Goal: Communication & Community: Share content

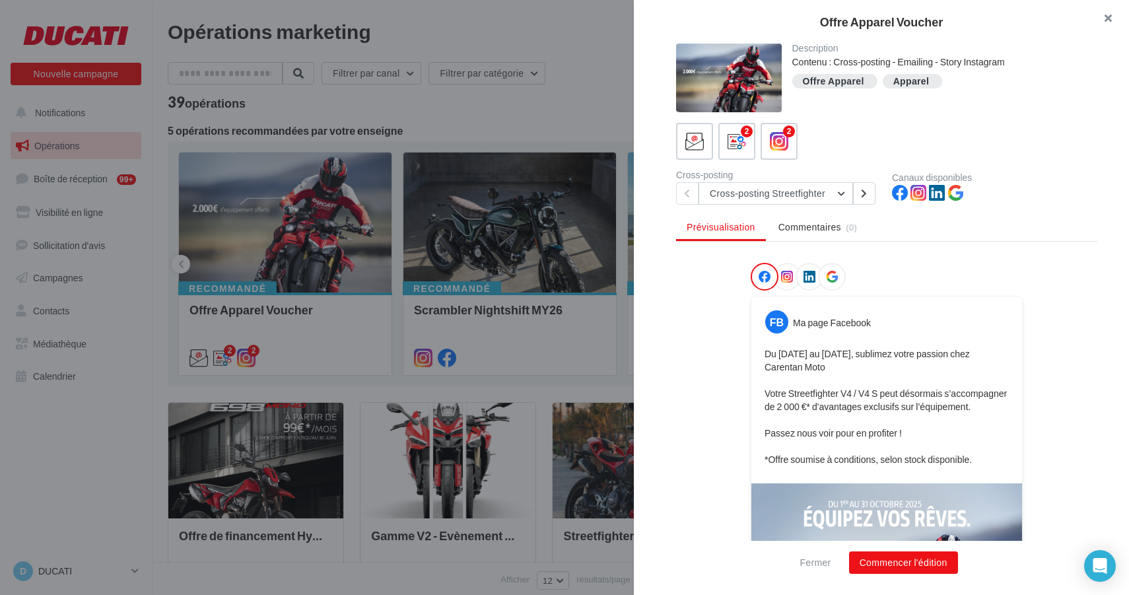
click at [1105, 17] on button "button" at bounding box center [1102, 20] width 53 height 40
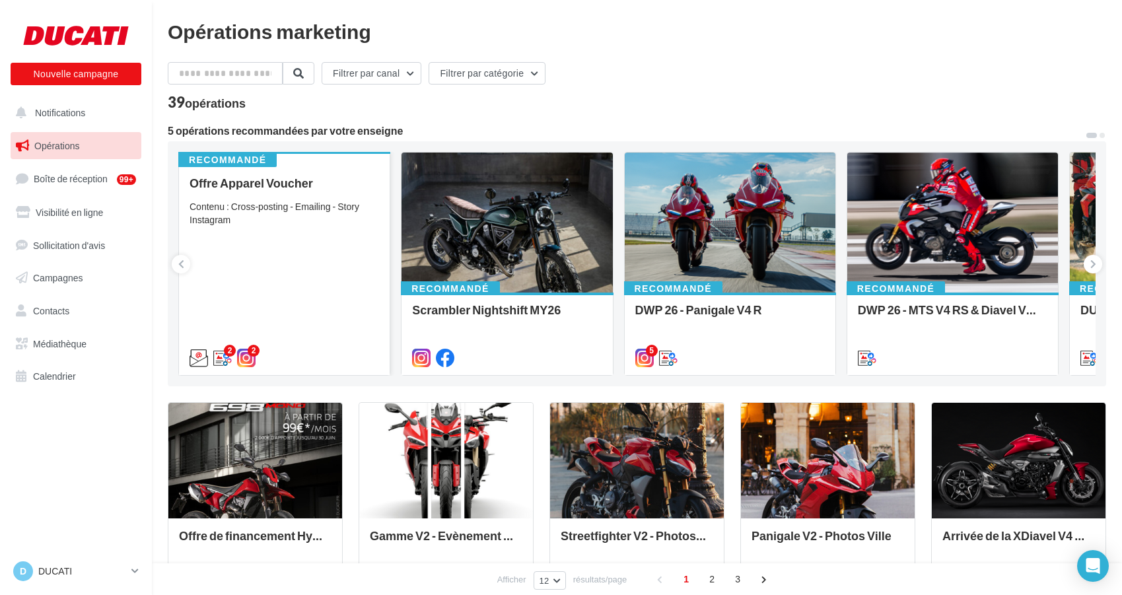
click at [306, 243] on div "Offre Apparel Voucher Contenu : Cross-posting - Emailing - Story Instagram" at bounding box center [285, 269] width 190 height 187
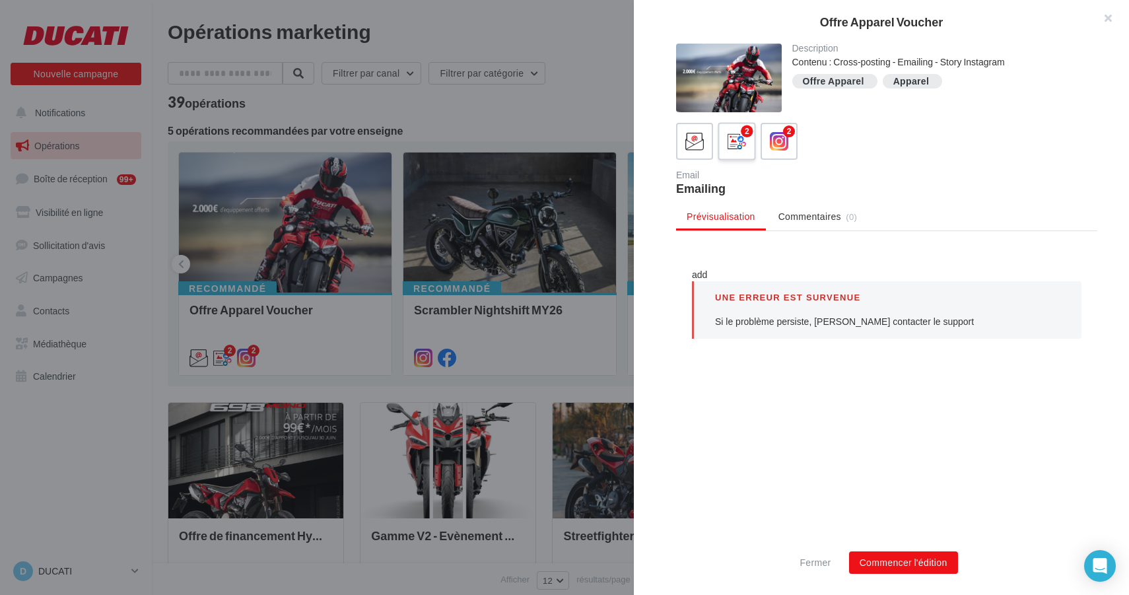
click at [745, 142] on icon at bounding box center [737, 141] width 19 height 19
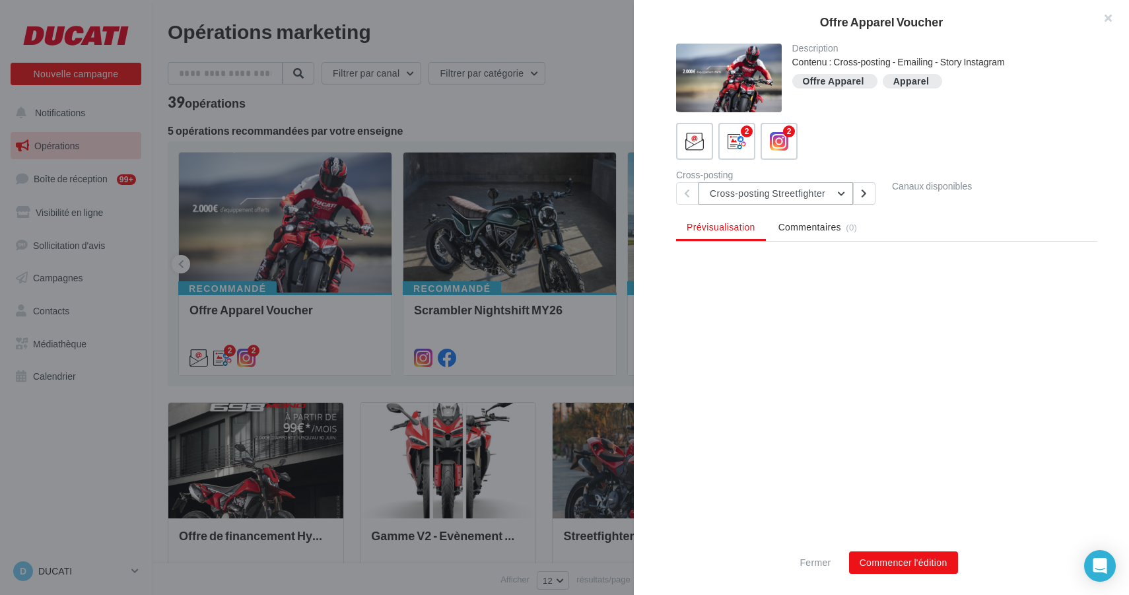
click at [841, 196] on button "Cross-posting Streetfighter" at bounding box center [776, 193] width 155 height 22
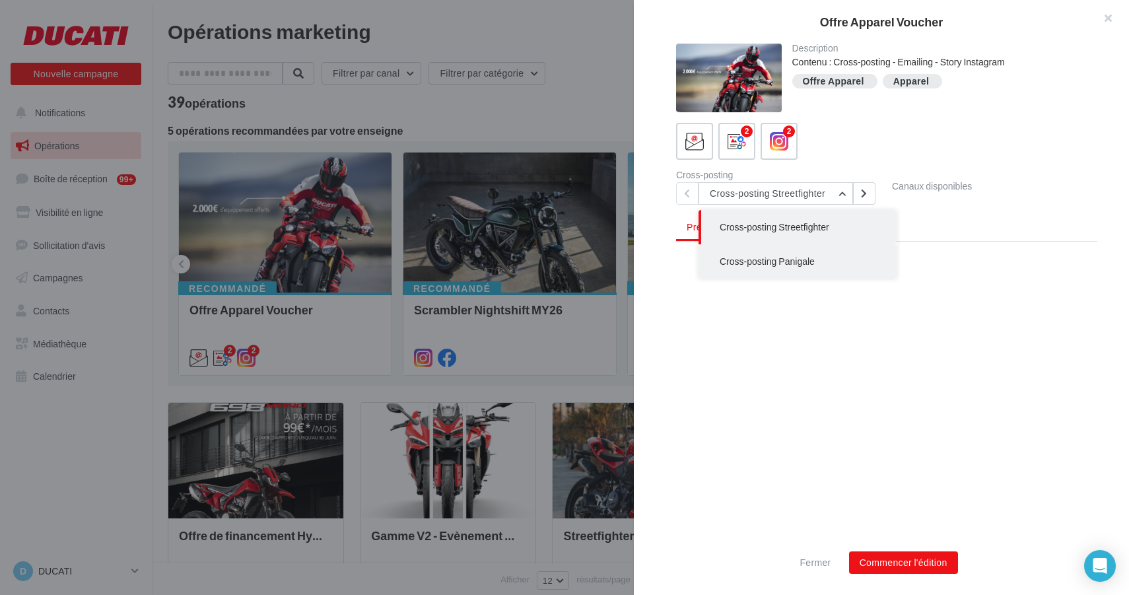
click at [802, 256] on span "Cross-posting Panigale" at bounding box center [767, 261] width 95 height 11
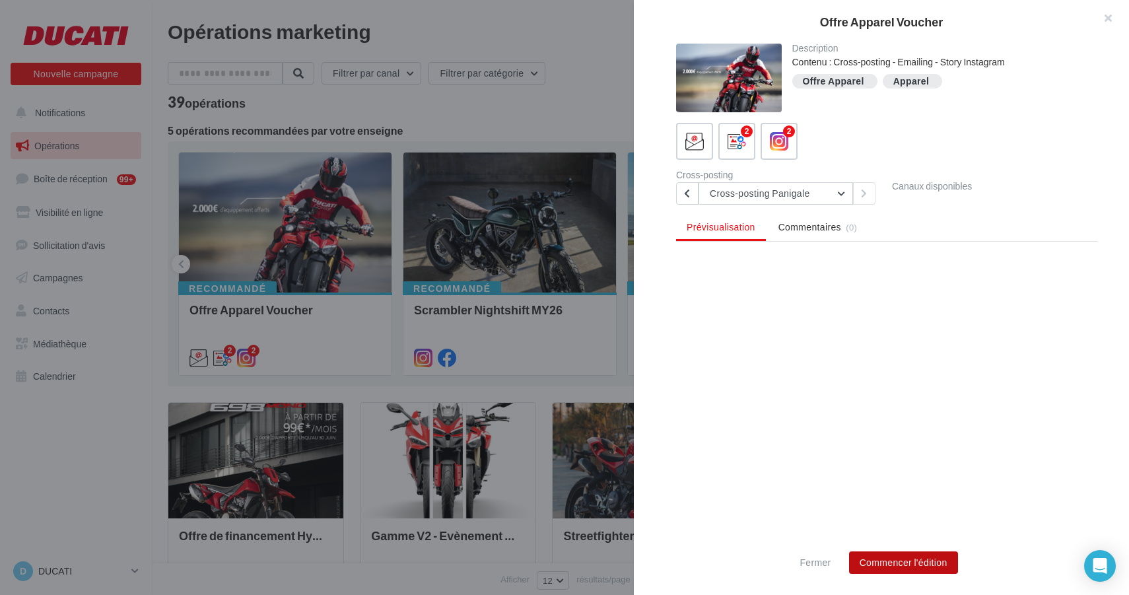
click at [913, 559] on button "Commencer l'édition" at bounding box center [903, 562] width 109 height 22
click at [814, 567] on button "Fermer" at bounding box center [815, 563] width 42 height 16
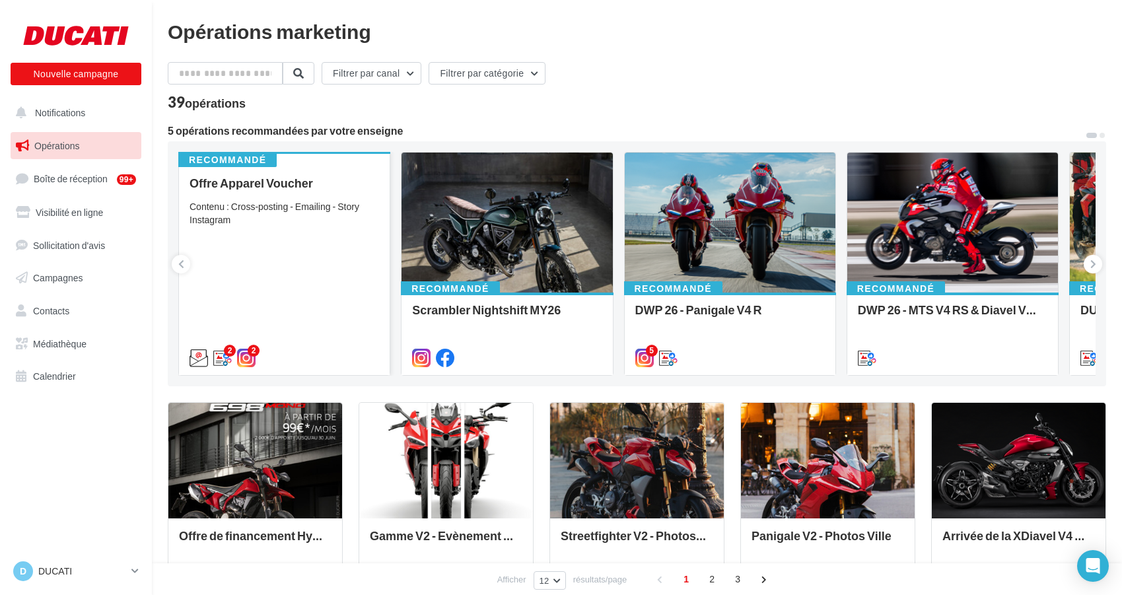
click at [339, 270] on div "Offre Apparel Voucher Contenu : Cross-posting - Emailing - Story Instagram" at bounding box center [285, 269] width 190 height 187
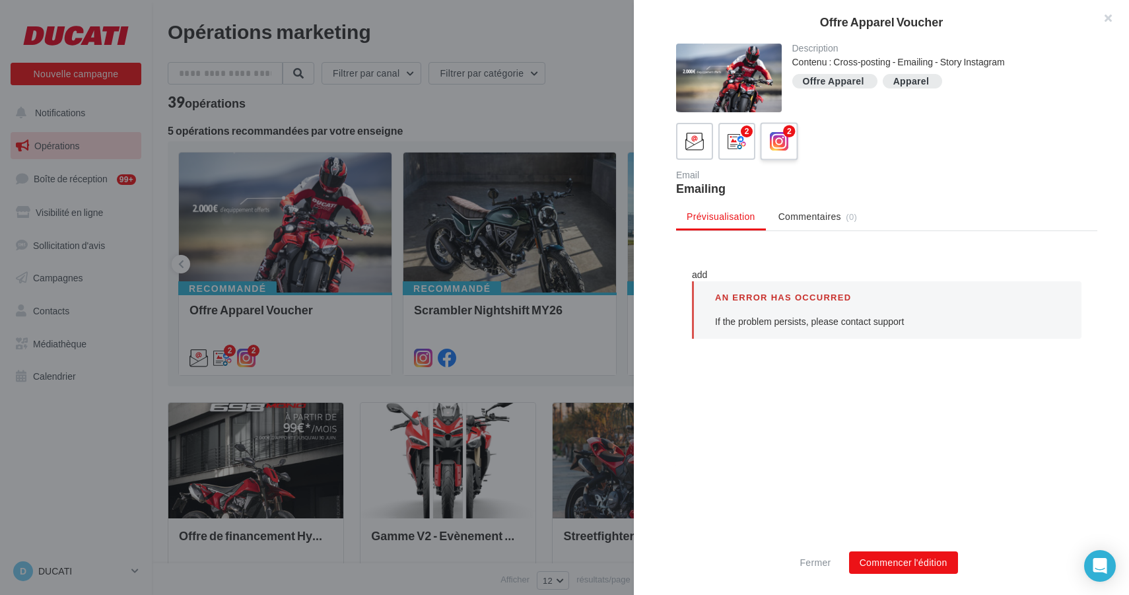
click at [775, 138] on icon at bounding box center [779, 141] width 19 height 19
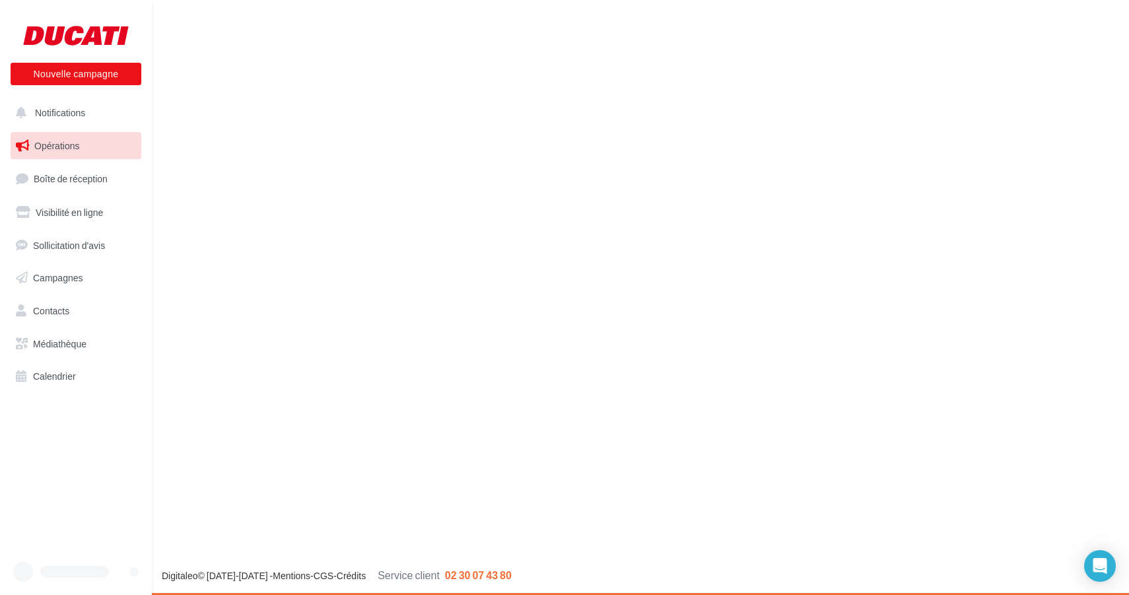
click at [73, 389] on link "Calendrier" at bounding box center [76, 377] width 136 height 28
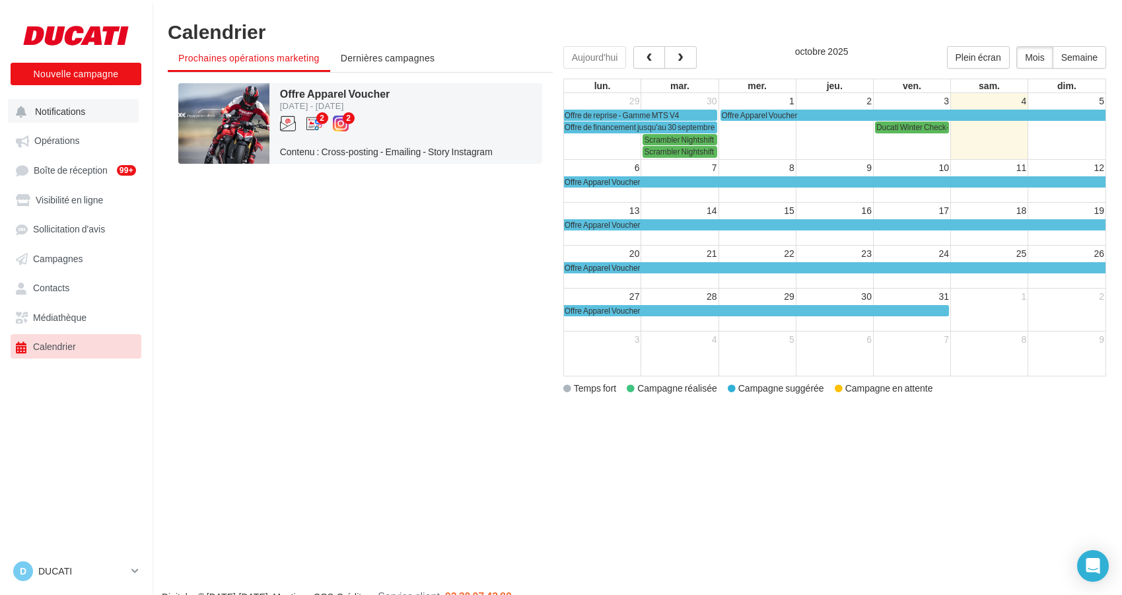
click at [79, 120] on button "Notifications" at bounding box center [73, 111] width 131 height 24
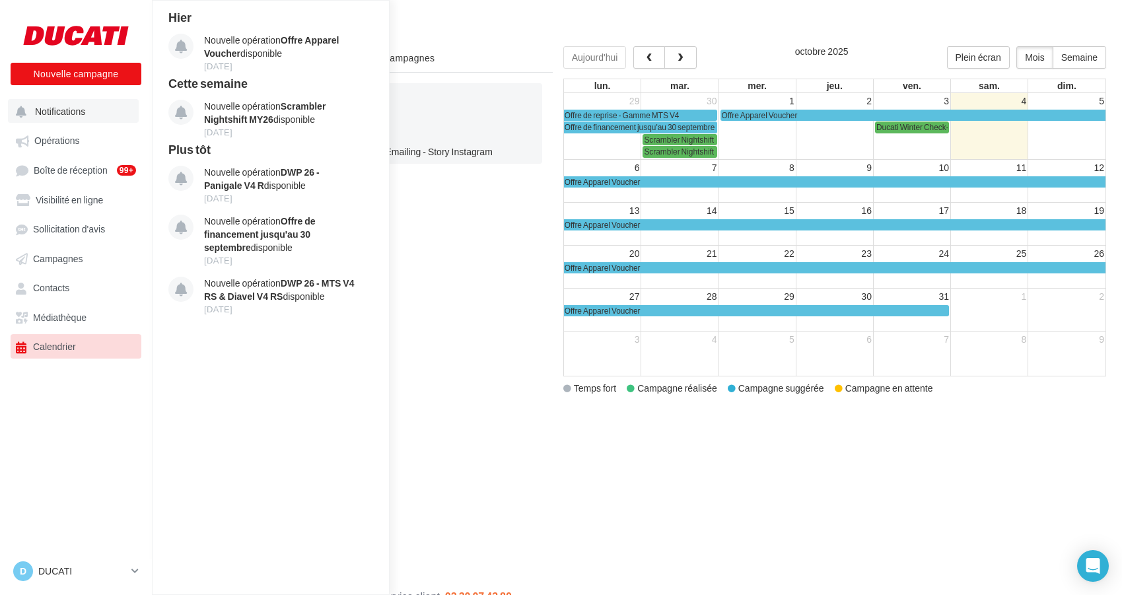
click at [47, 119] on button "Notifications Hier Nouvelle opération Offre Apparel Voucher disponible 03 oct. …" at bounding box center [73, 111] width 131 height 24
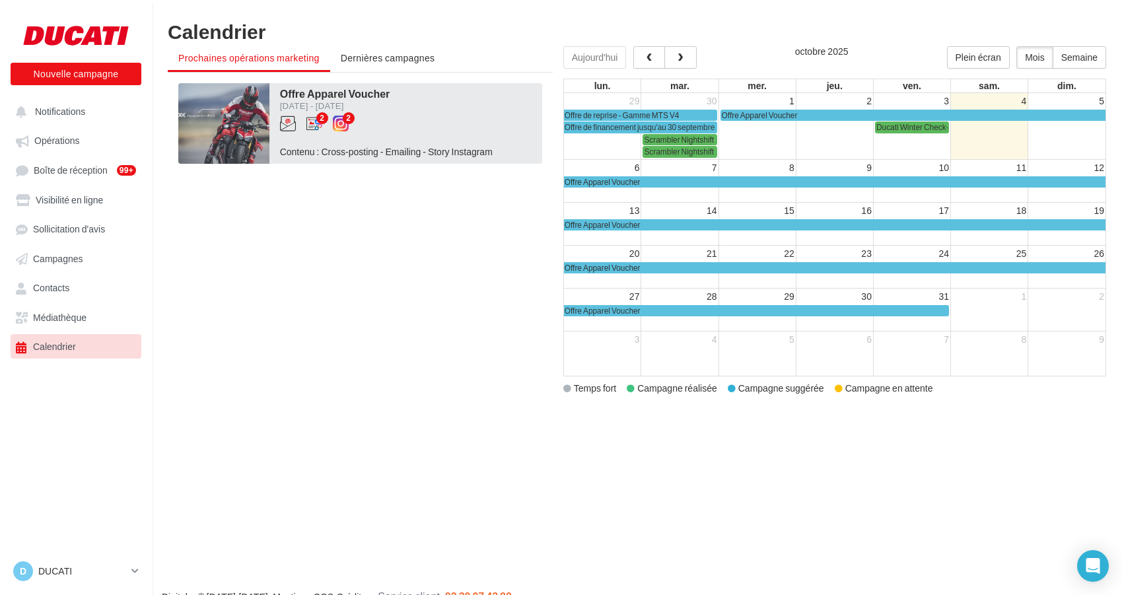
click at [351, 93] on span "Offre Apparel Voucher" at bounding box center [335, 93] width 110 height 13
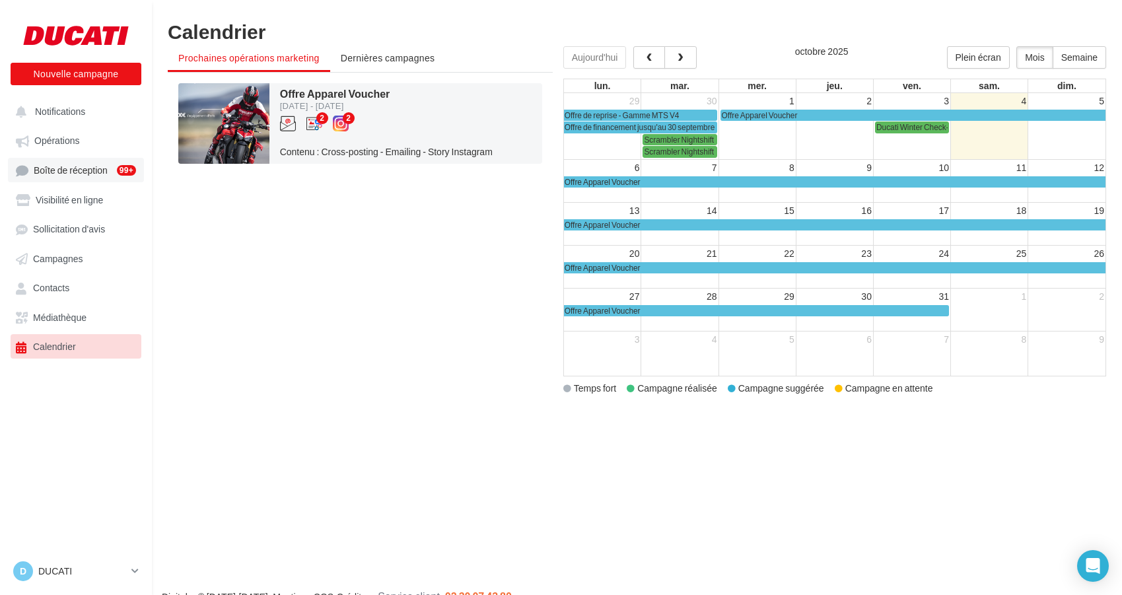
click at [73, 174] on span "Boîte de réception" at bounding box center [71, 169] width 74 height 11
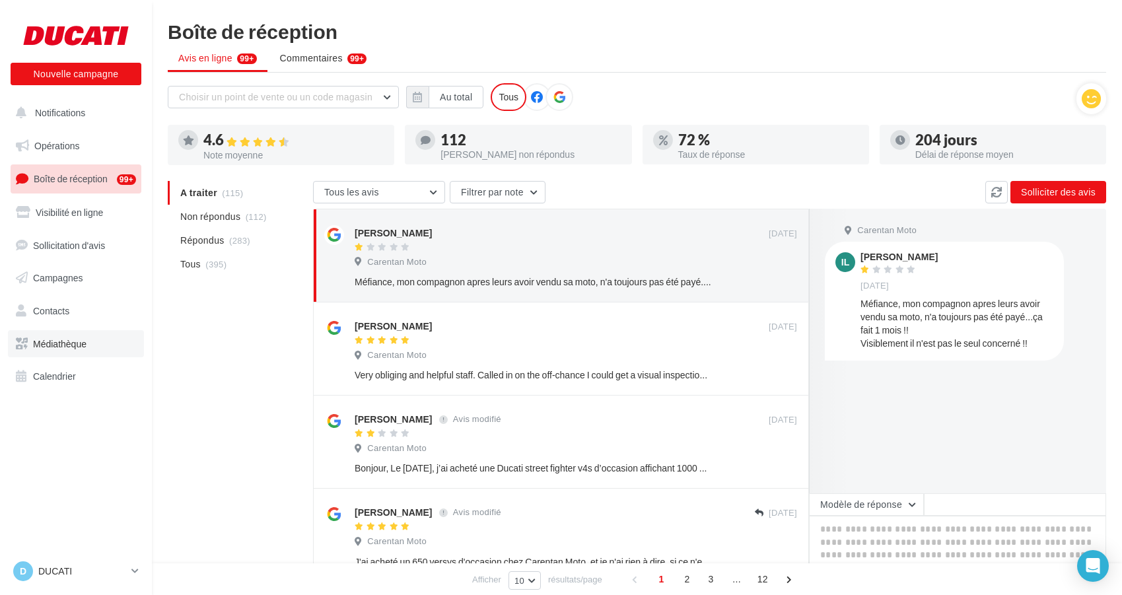
click at [81, 338] on span "Médiathèque" at bounding box center [59, 343] width 53 height 11
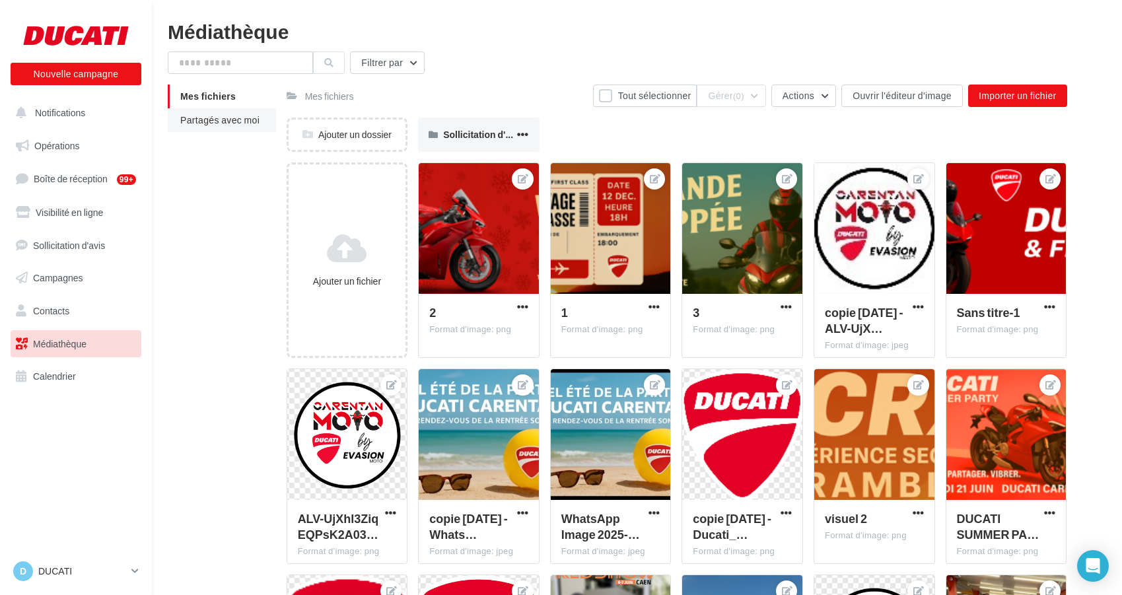
click at [217, 121] on span "Partagés avec moi" at bounding box center [219, 119] width 79 height 11
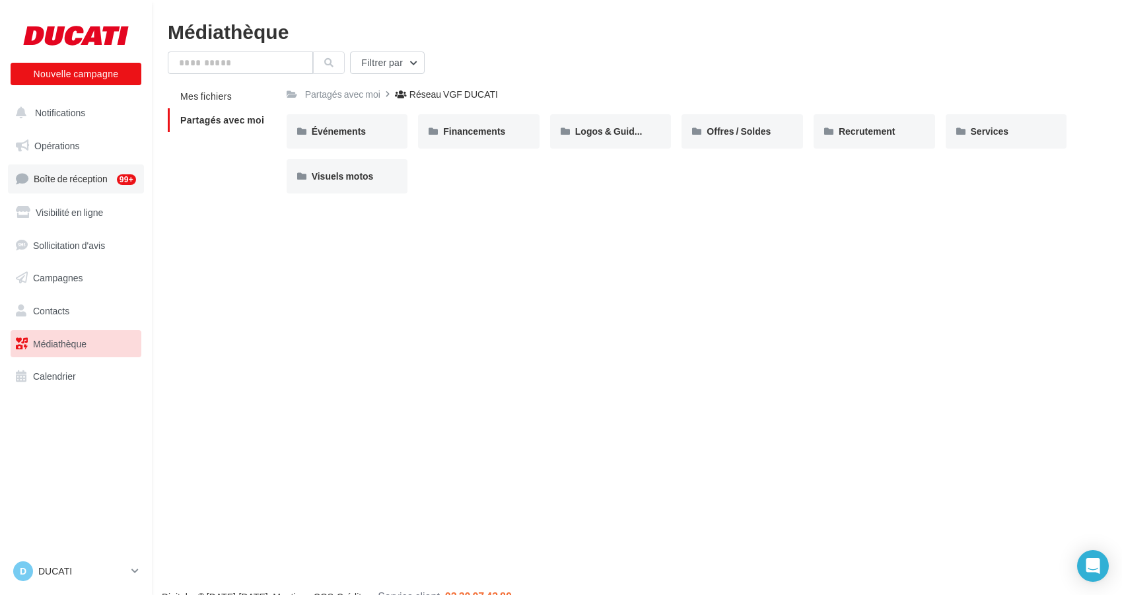
click at [76, 187] on link "Boîte de réception 99+" at bounding box center [76, 178] width 136 height 28
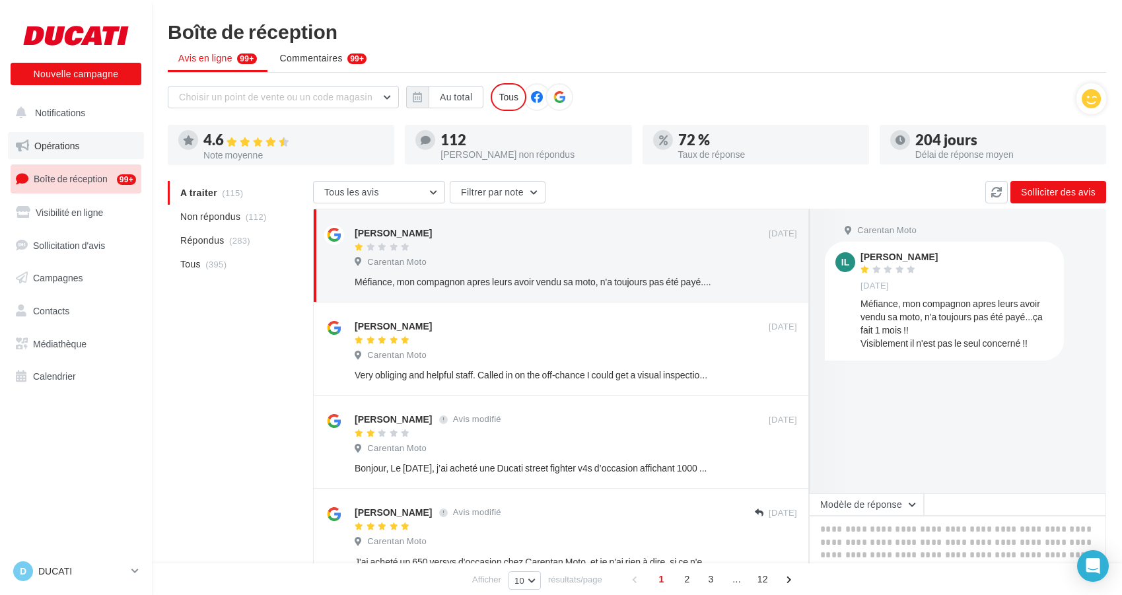
click at [69, 134] on link "Opérations" at bounding box center [76, 146] width 136 height 28
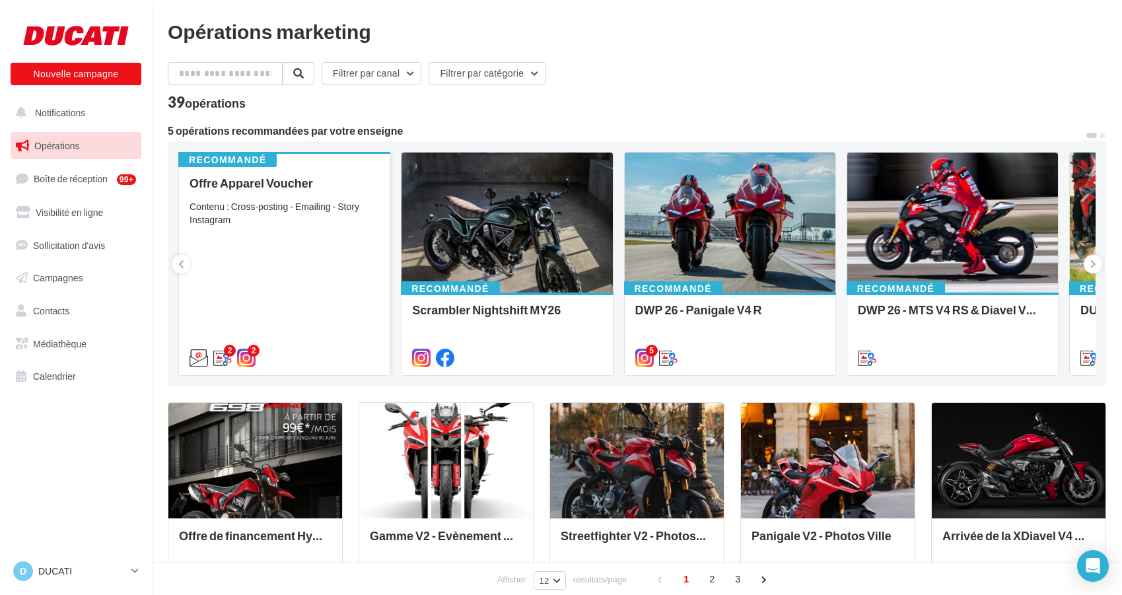
click at [278, 221] on div "Contenu : Cross-posting - Emailing - Story Instagram" at bounding box center [285, 213] width 190 height 26
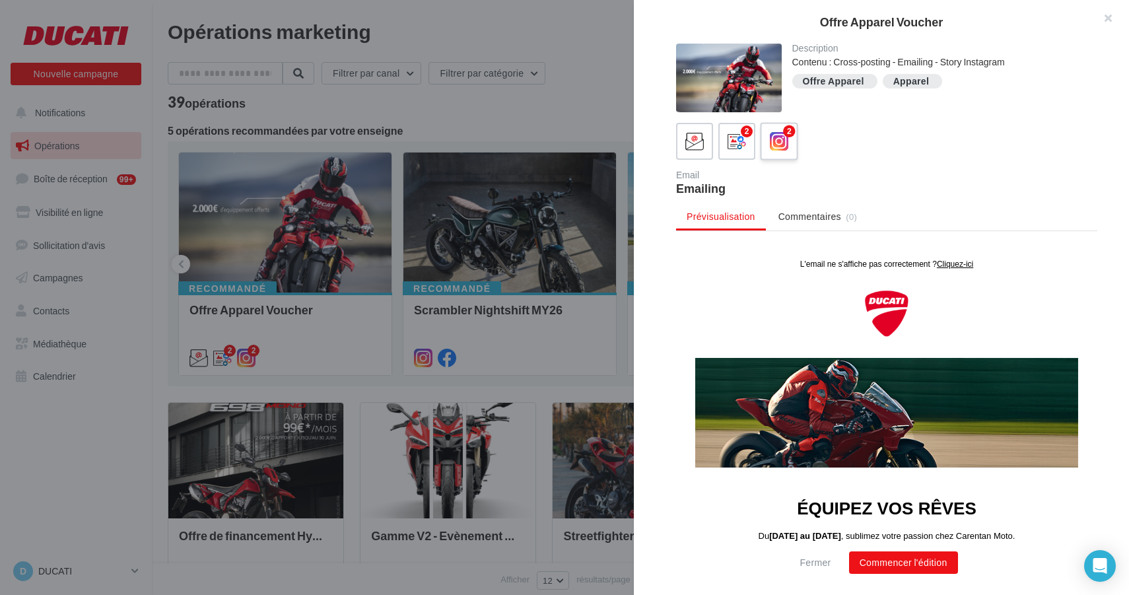
click at [790, 145] on div "2" at bounding box center [779, 141] width 24 height 24
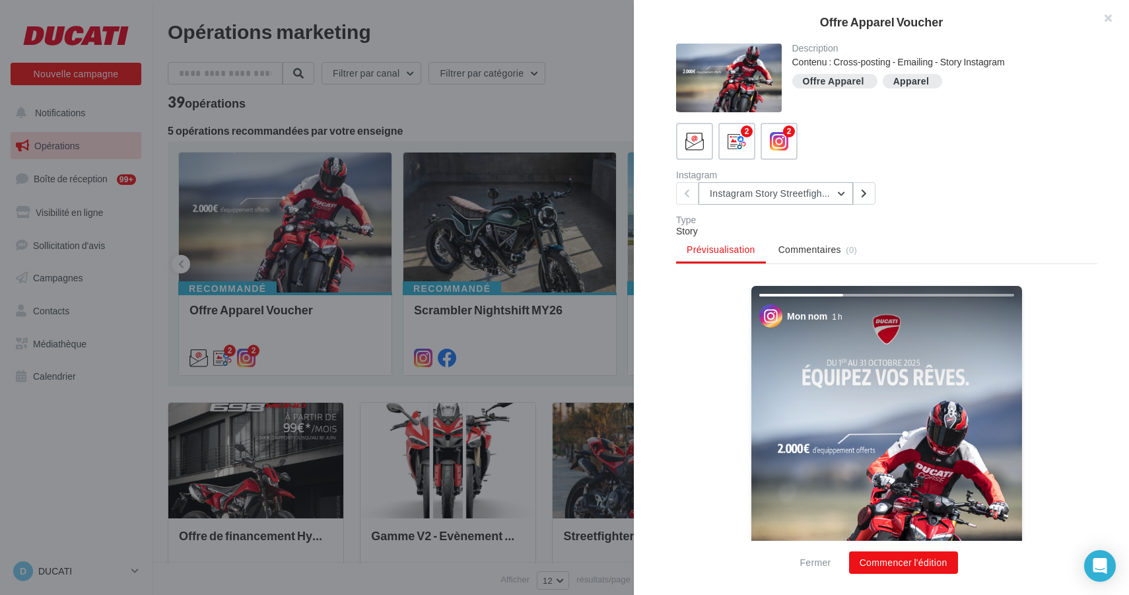
click at [770, 192] on button "Instagram Story Streetfighter" at bounding box center [776, 193] width 155 height 22
click at [741, 135] on icon at bounding box center [737, 141] width 19 height 19
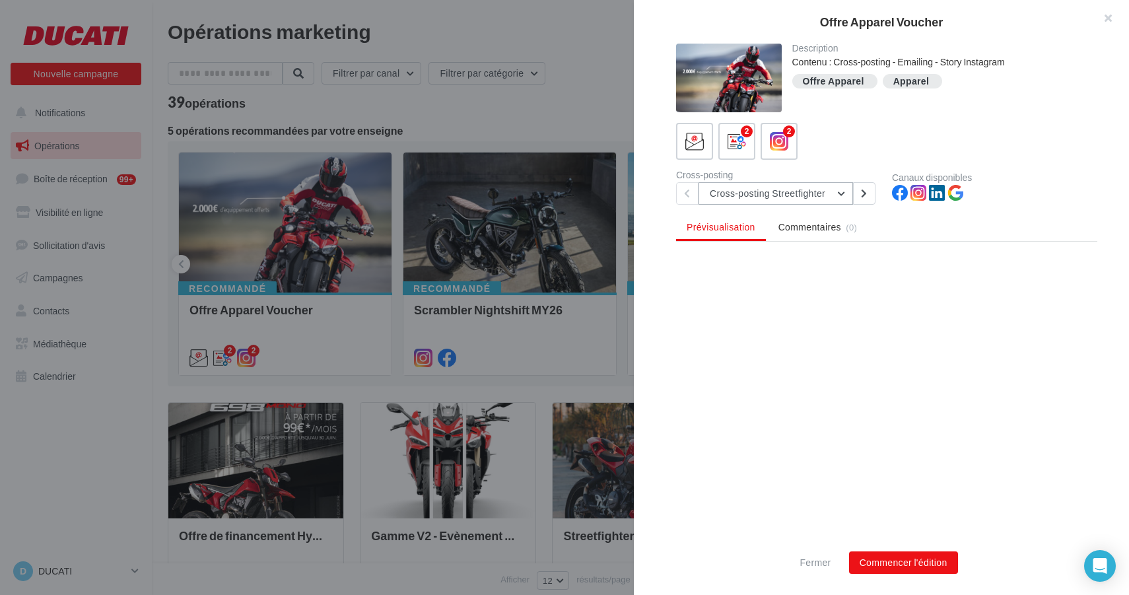
click at [755, 195] on button "Cross-posting Streetfighter" at bounding box center [776, 193] width 155 height 22
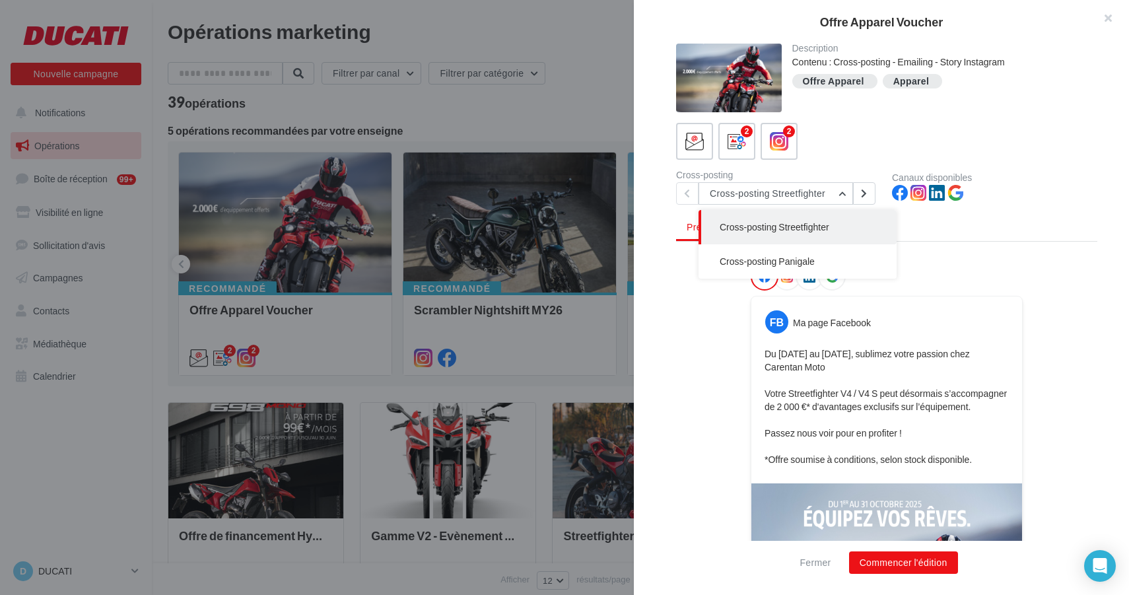
click at [763, 221] on button "Cross-posting Streetfighter" at bounding box center [798, 227] width 198 height 34
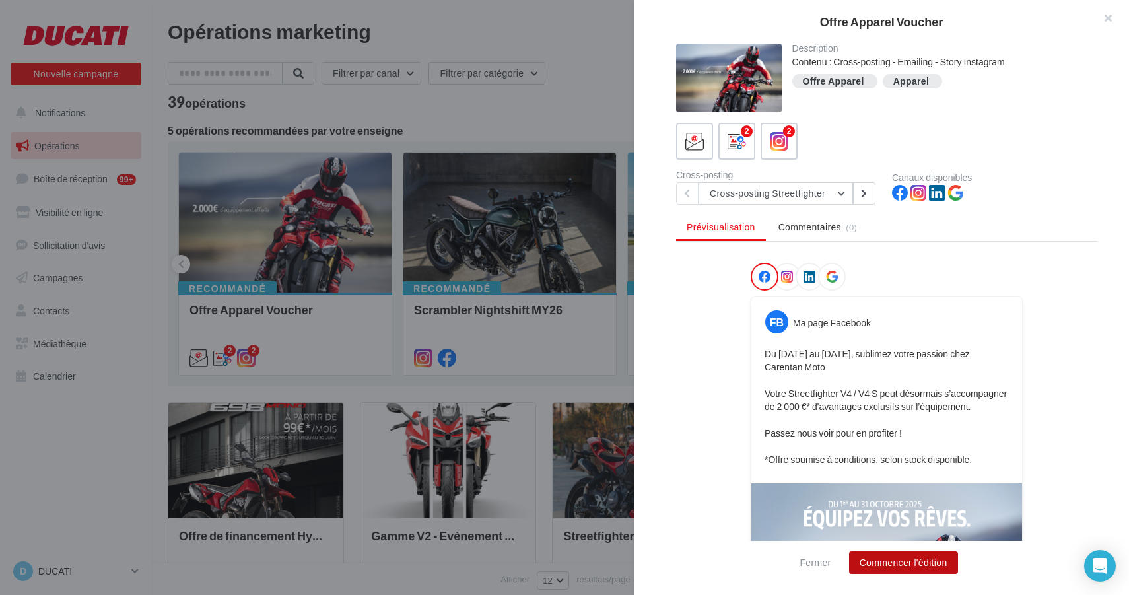
click at [894, 564] on button "Commencer l'édition" at bounding box center [903, 562] width 109 height 22
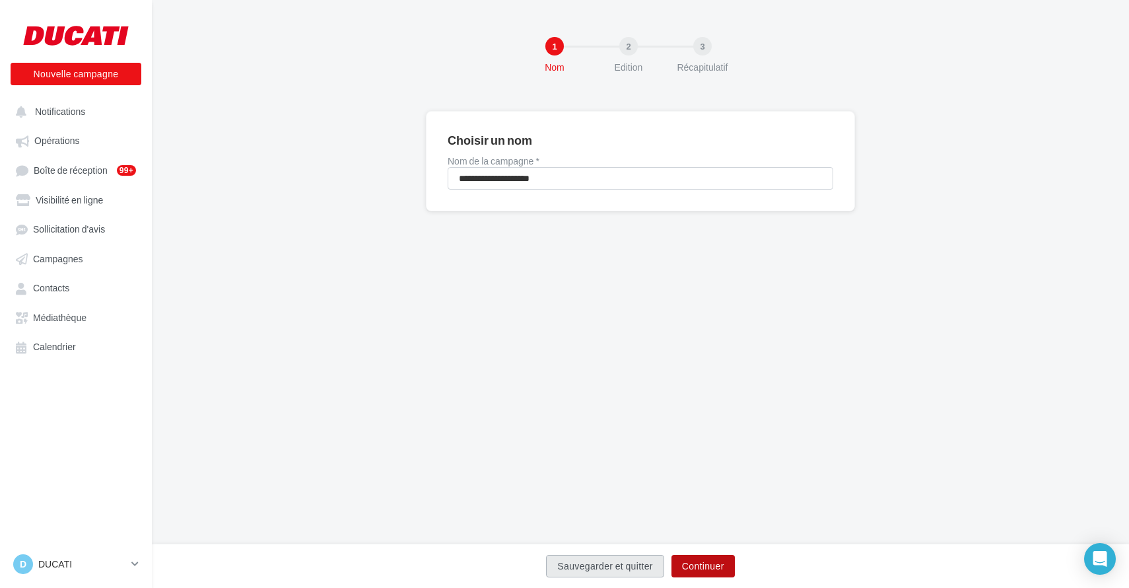
click at [706, 574] on button "Continuer" at bounding box center [703, 566] width 63 height 22
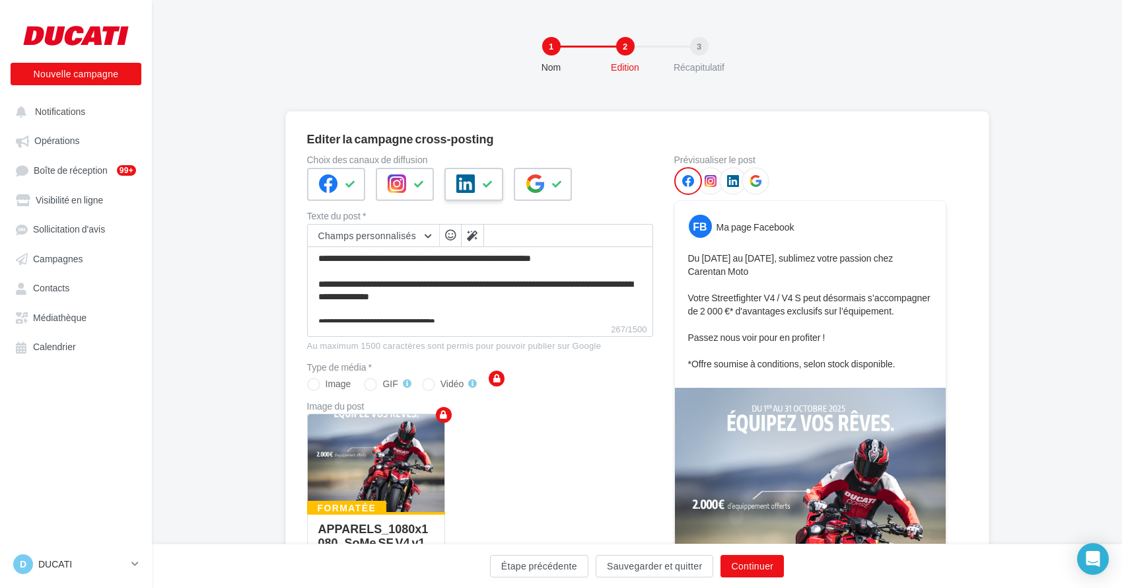
click at [485, 178] on button at bounding box center [488, 184] width 16 height 20
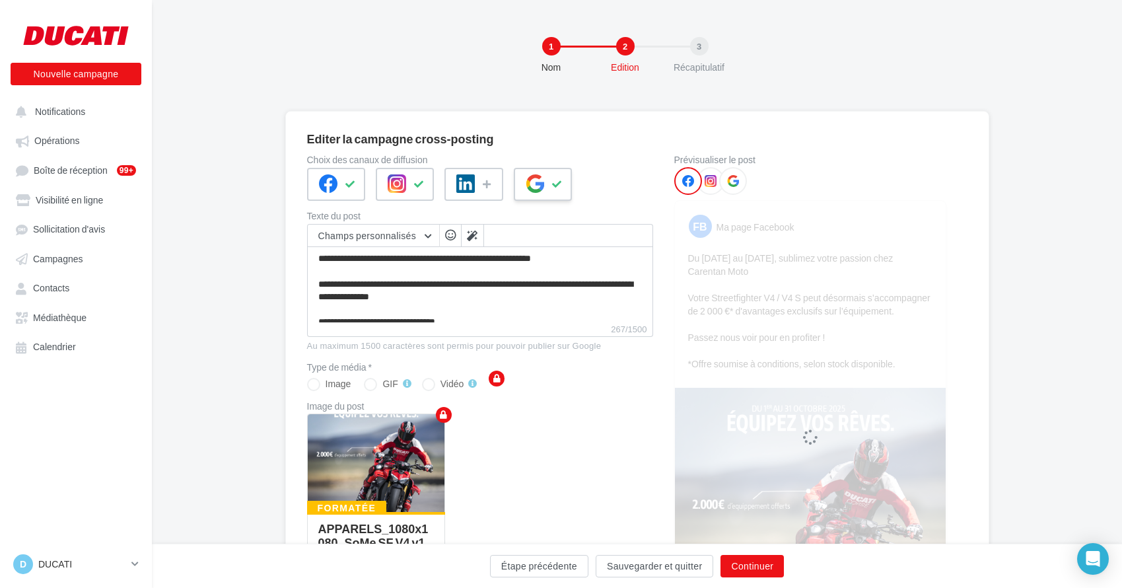
click at [564, 179] on button at bounding box center [557, 184] width 16 height 20
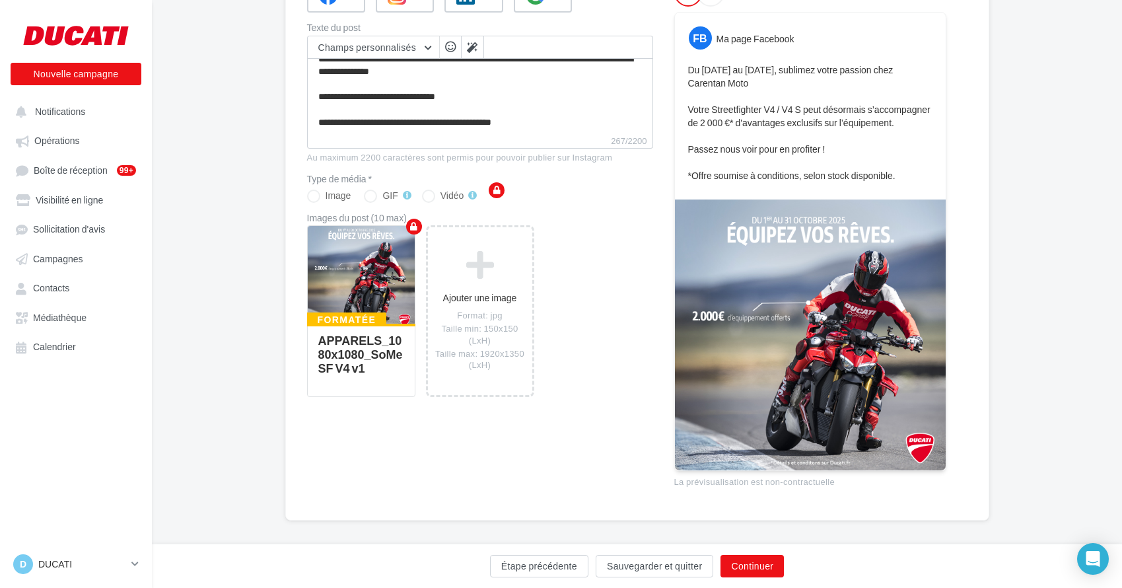
scroll to position [199, 0]
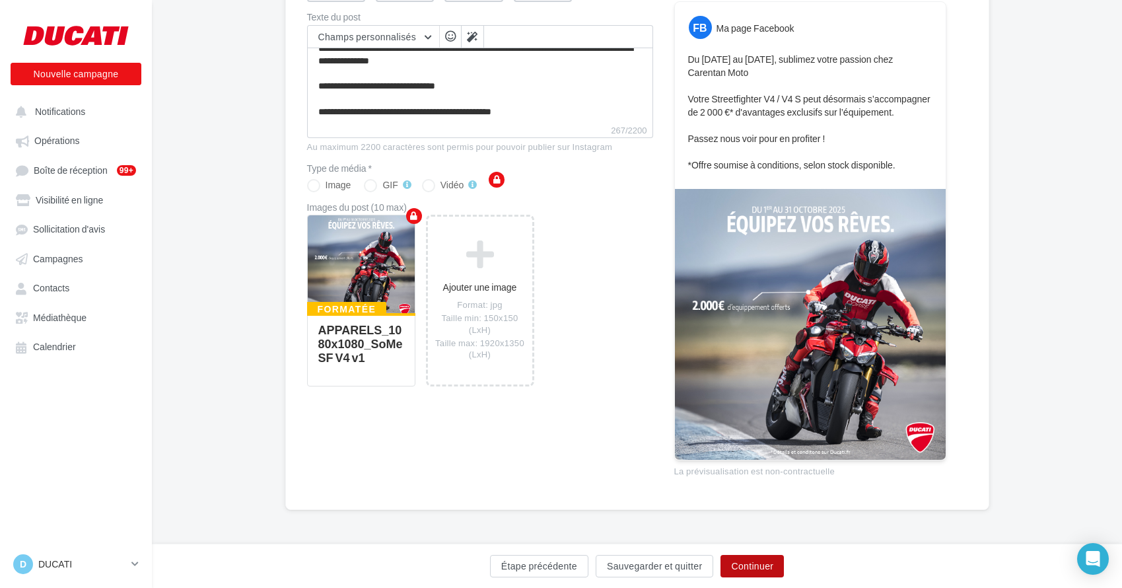
click at [746, 567] on button "Continuer" at bounding box center [751, 566] width 63 height 22
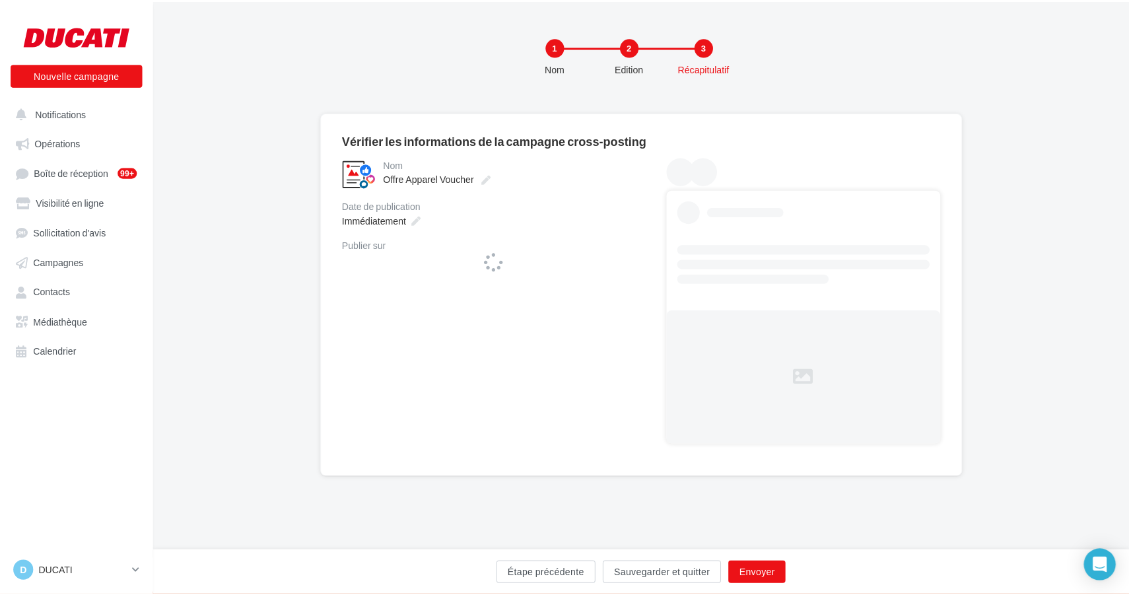
scroll to position [0, 0]
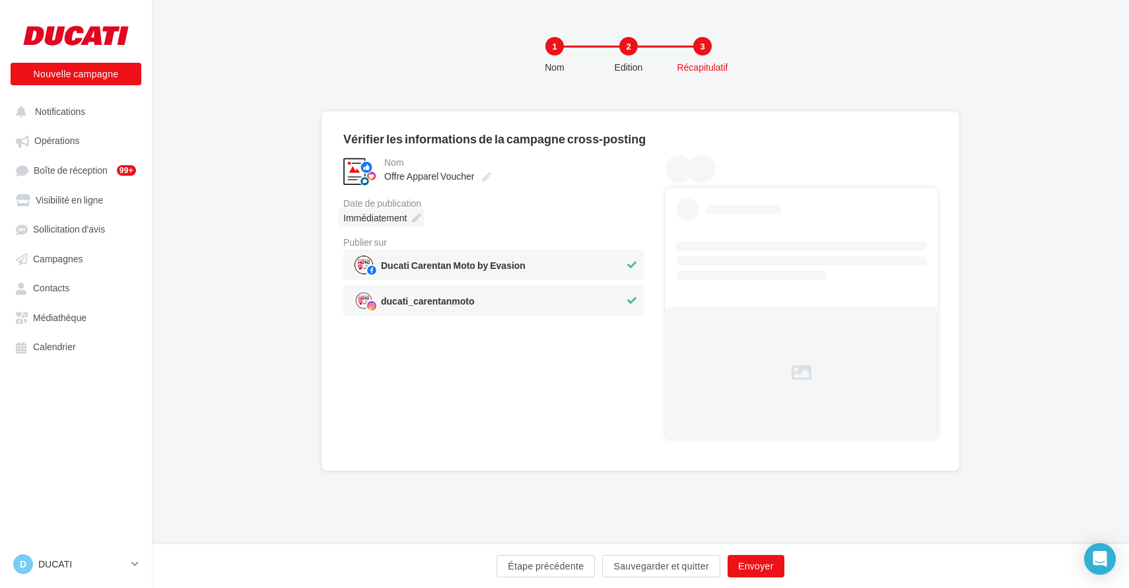
click at [415, 217] on icon at bounding box center [416, 217] width 9 height 9
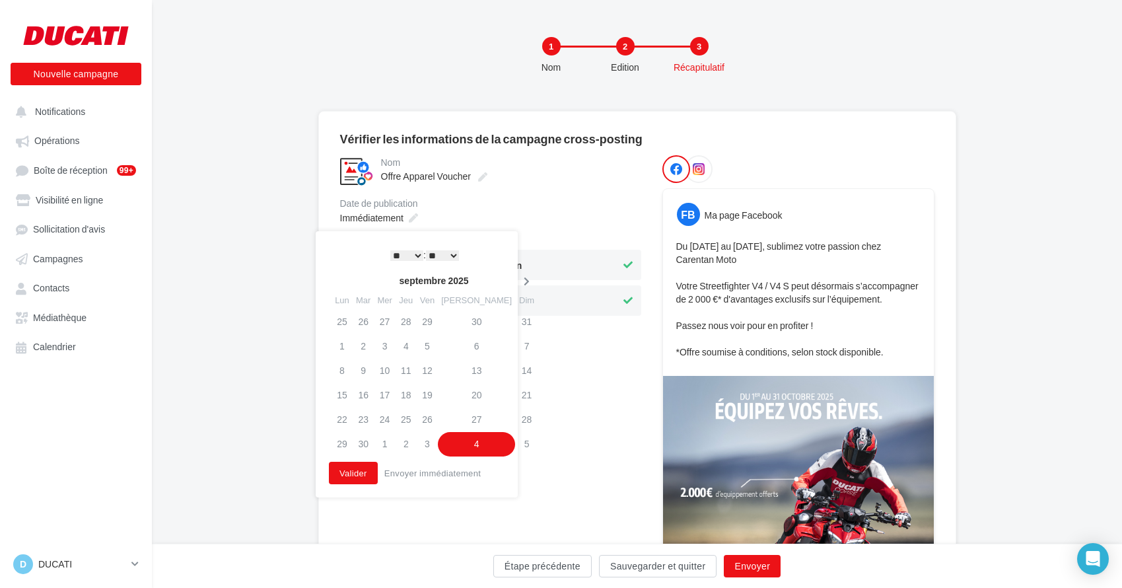
click at [518, 279] on icon at bounding box center [526, 281] width 17 height 9
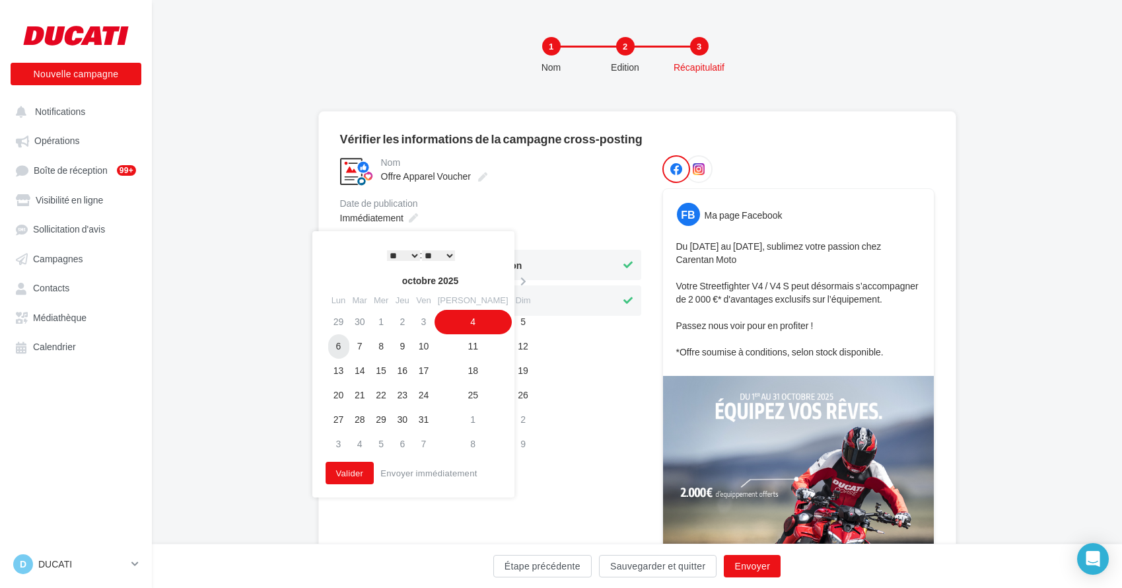
click at [335, 343] on td "6" at bounding box center [338, 346] width 21 height 24
click at [356, 473] on button "Valider" at bounding box center [350, 473] width 49 height 22
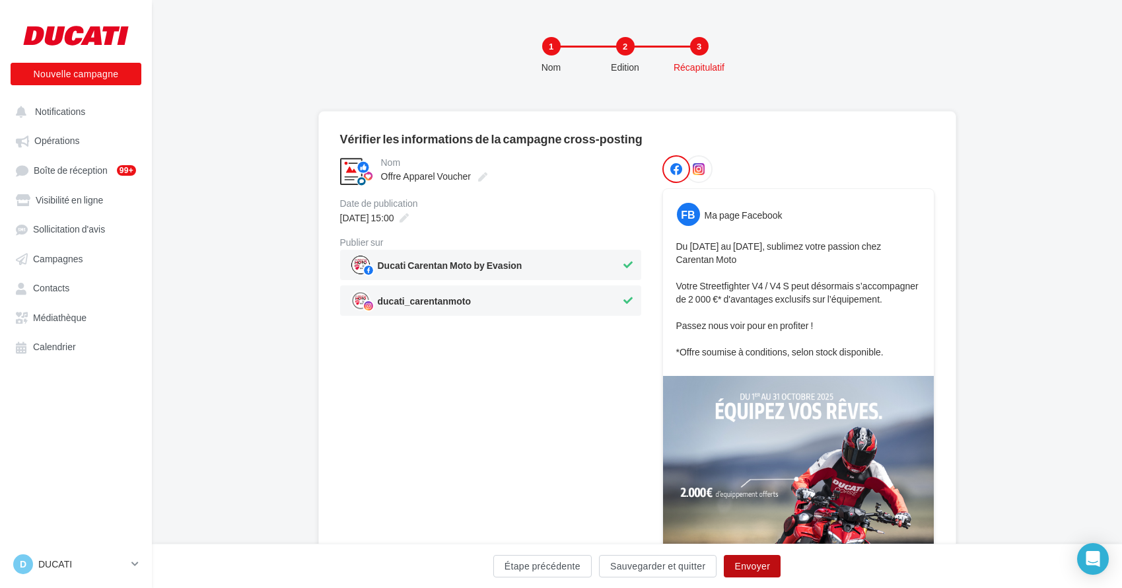
click at [747, 567] on button "Envoyer" at bounding box center [752, 566] width 57 height 22
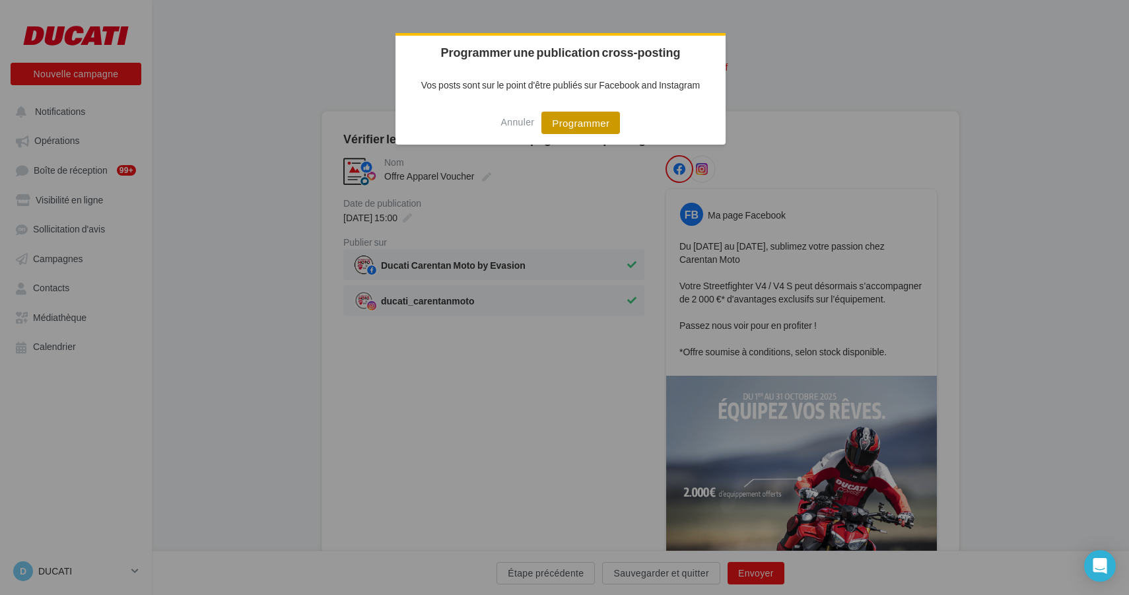
click at [602, 123] on button "Programmer" at bounding box center [580, 123] width 79 height 22
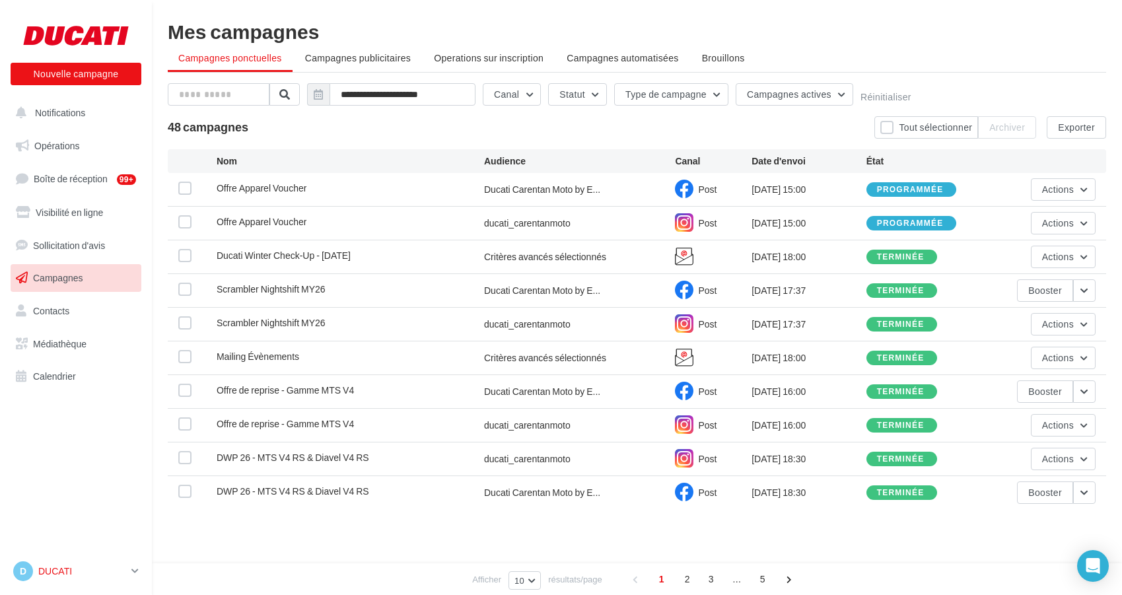
click at [59, 568] on p "DUCATI" at bounding box center [82, 571] width 88 height 13
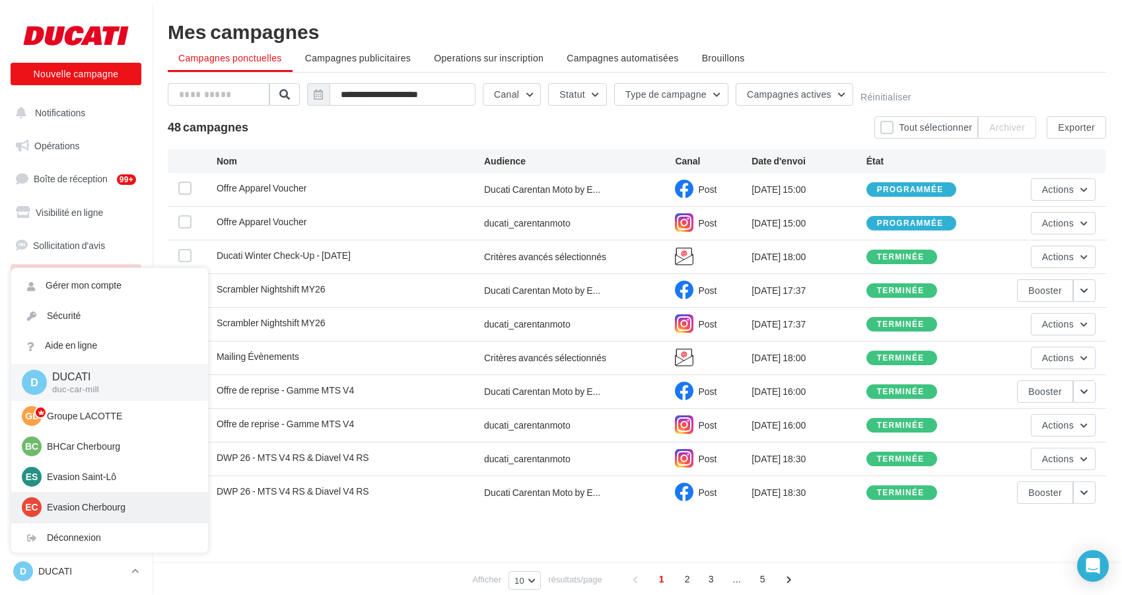
click at [88, 511] on p "Evasion Cherbourg" at bounding box center [119, 507] width 145 height 13
